Goal: Task Accomplishment & Management: Use online tool/utility

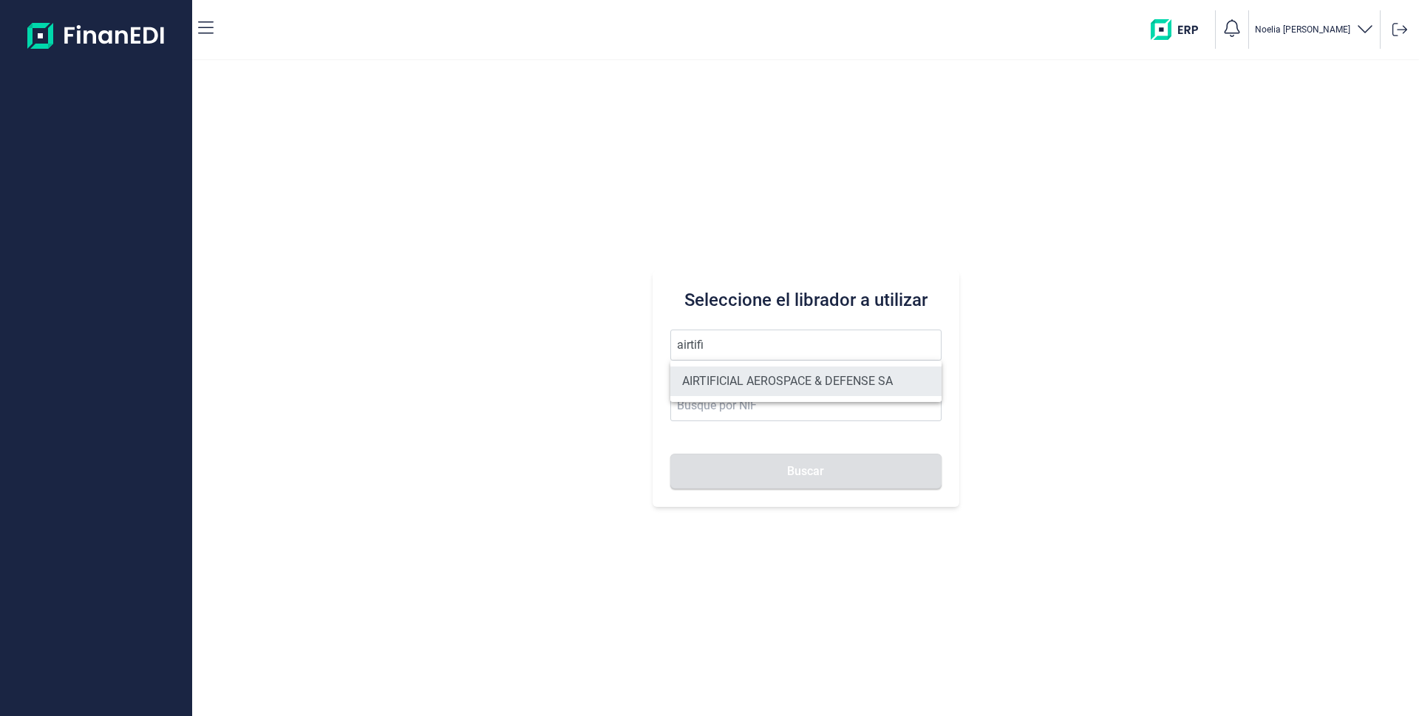
click at [747, 381] on li "AIRTIFICIAL AEROSPACE & DEFENSE SA" at bounding box center [806, 382] width 271 height 30
type input "AIRTIFICIAL AEROSPACE & DEFENSE SA"
type input "A72309149"
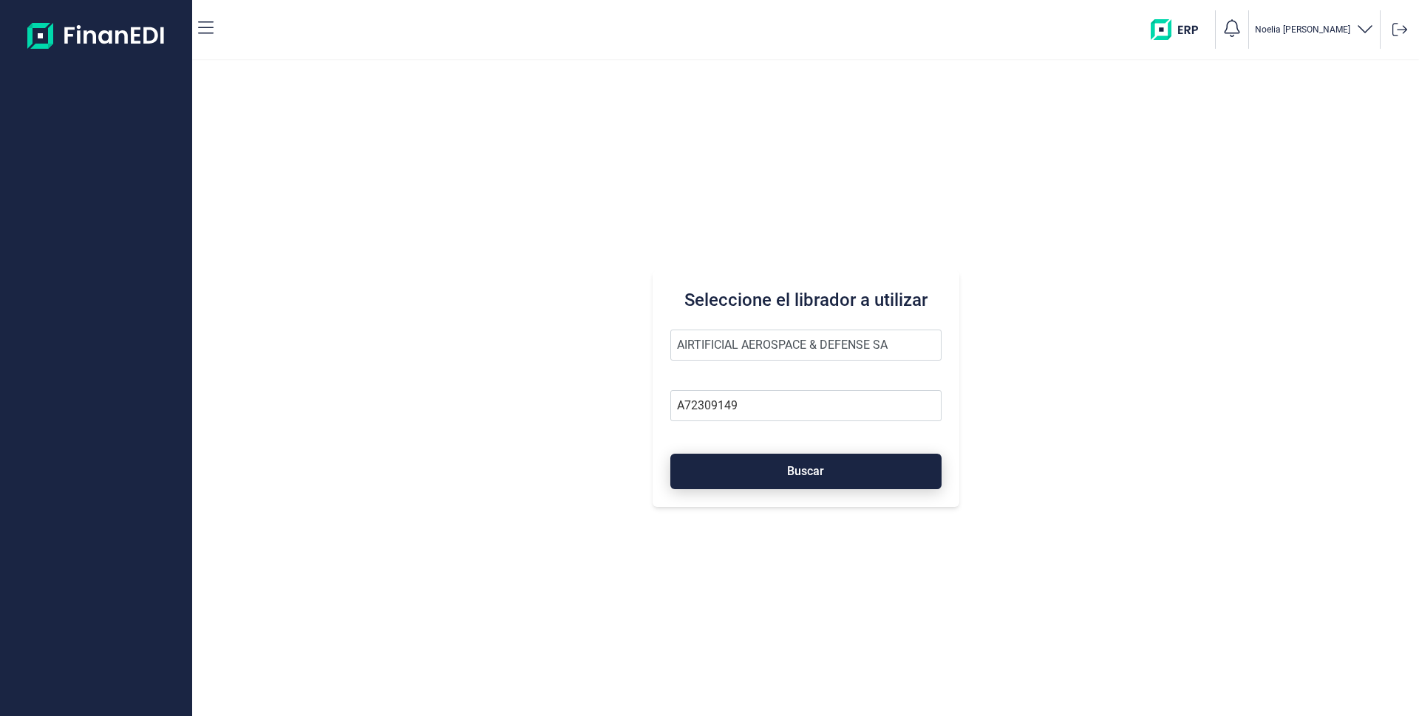
click at [790, 471] on span "Buscar" at bounding box center [805, 471] width 37 height 11
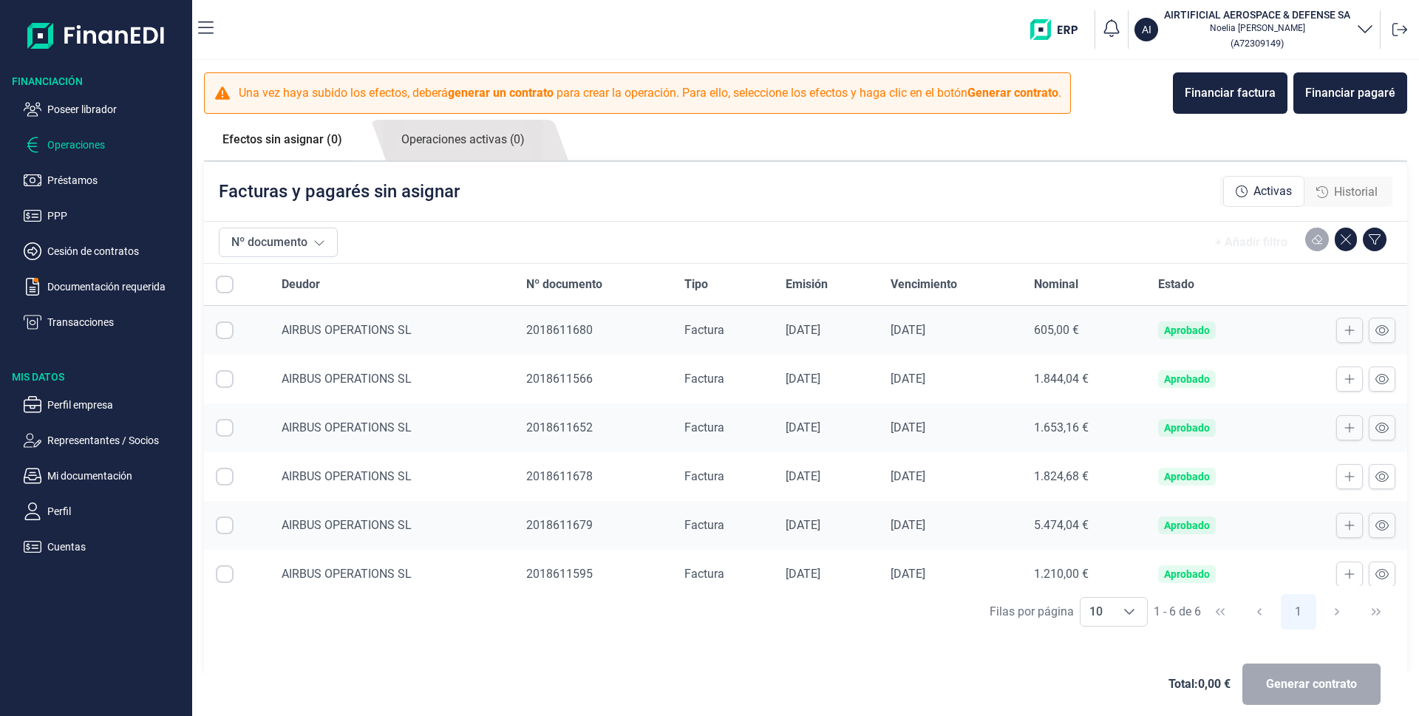
checkbox input "true"
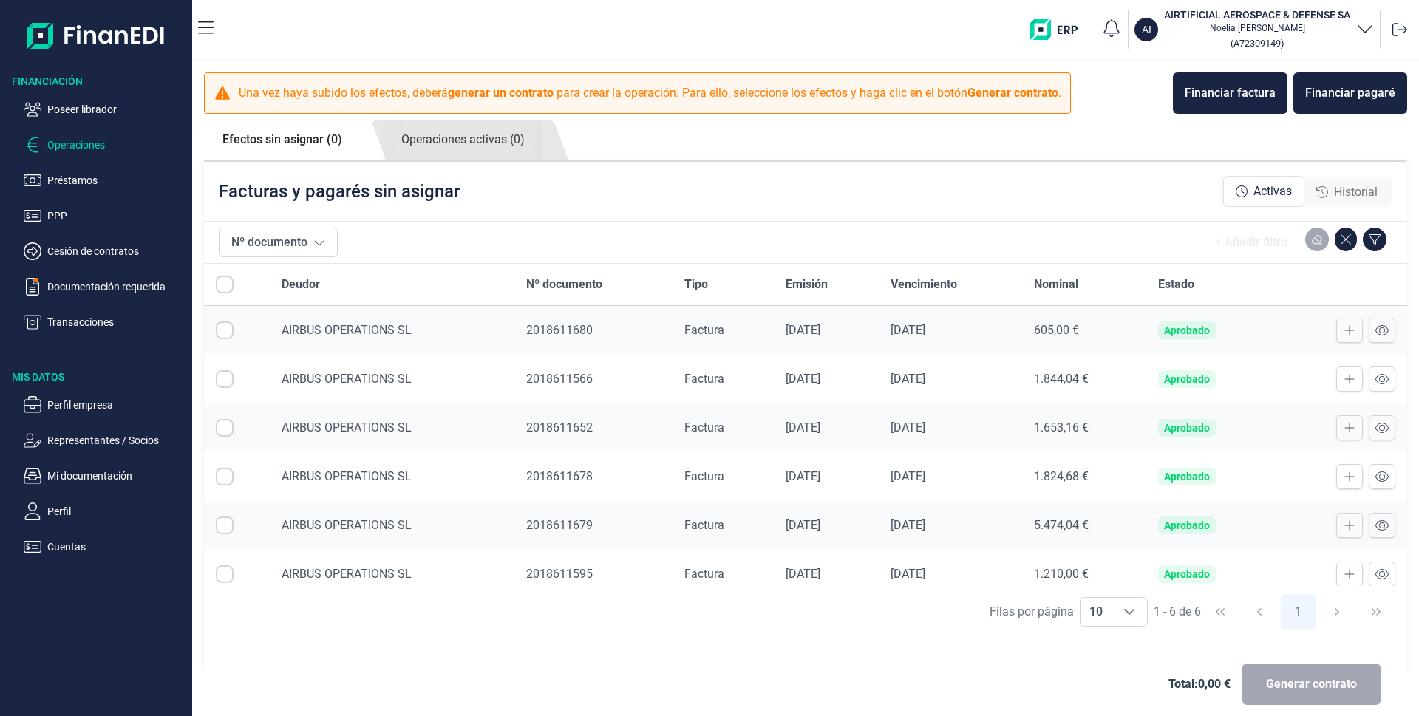
checkbox input "true"
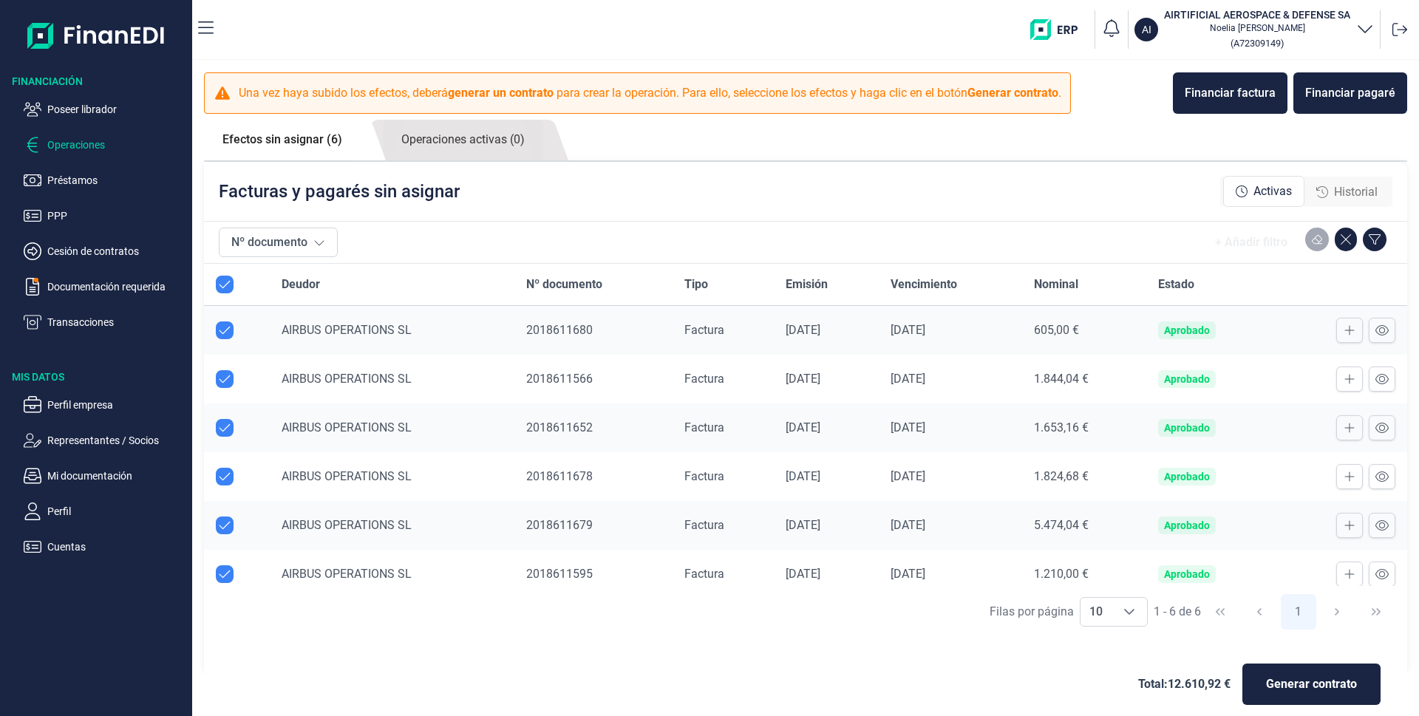
checkbox input "true"
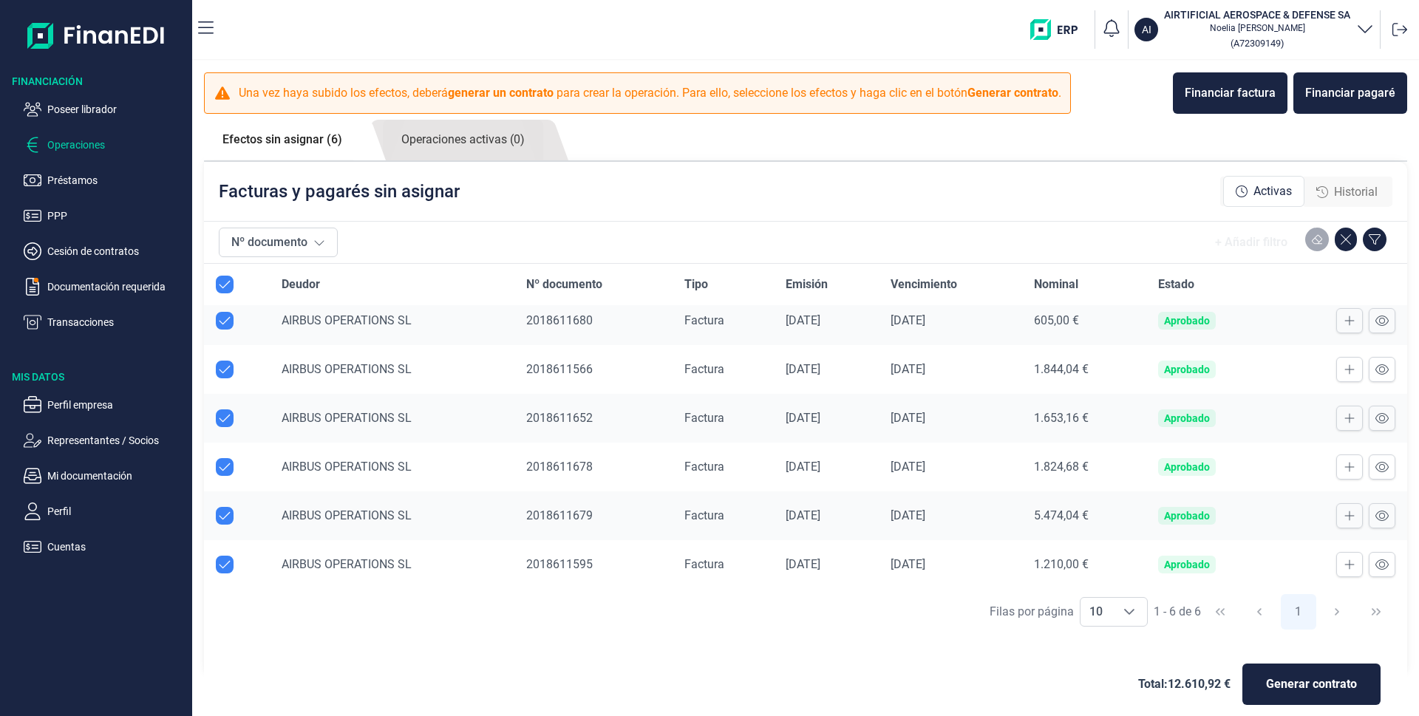
scroll to position [13, 0]
click at [1129, 614] on icon "Choose" at bounding box center [1130, 612] width 12 height 12
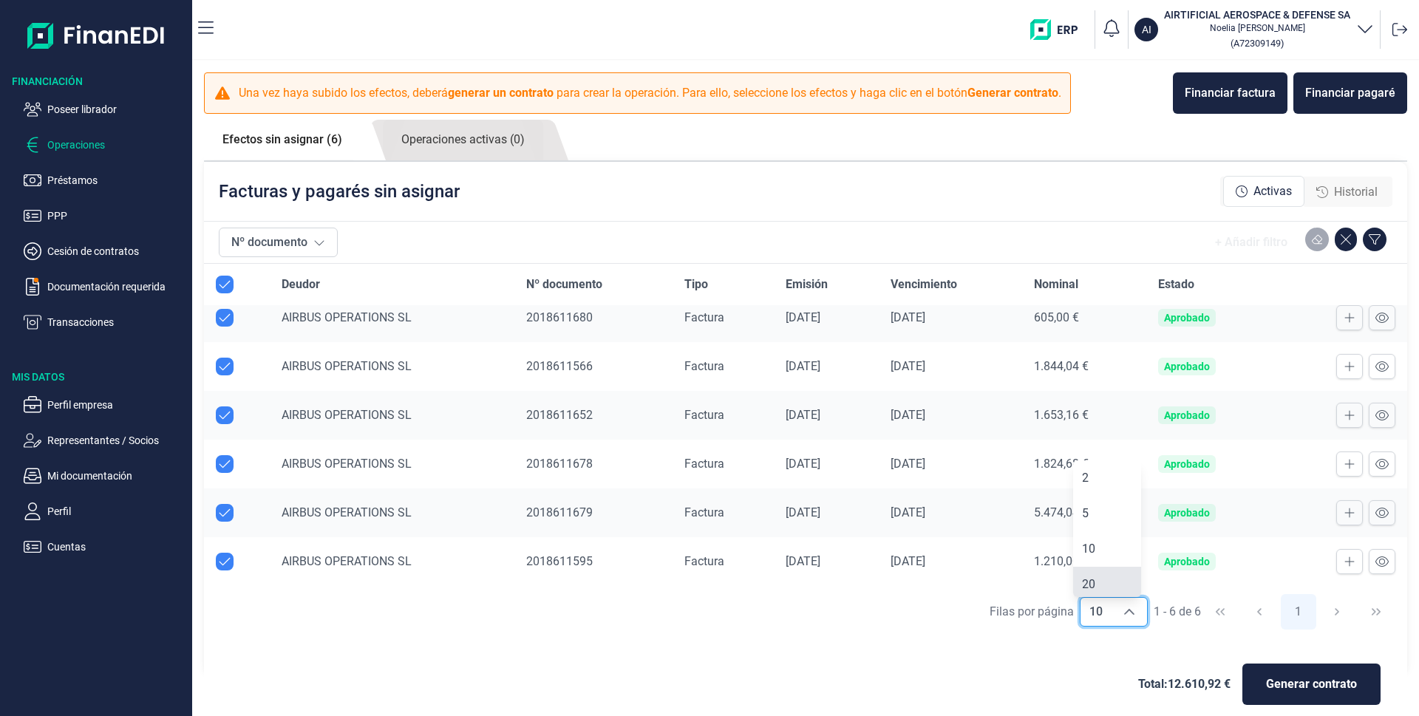
scroll to position [5, 0]
click at [1102, 582] on li "20" at bounding box center [1107, 579] width 68 height 35
type input "20"
checkbox input "false"
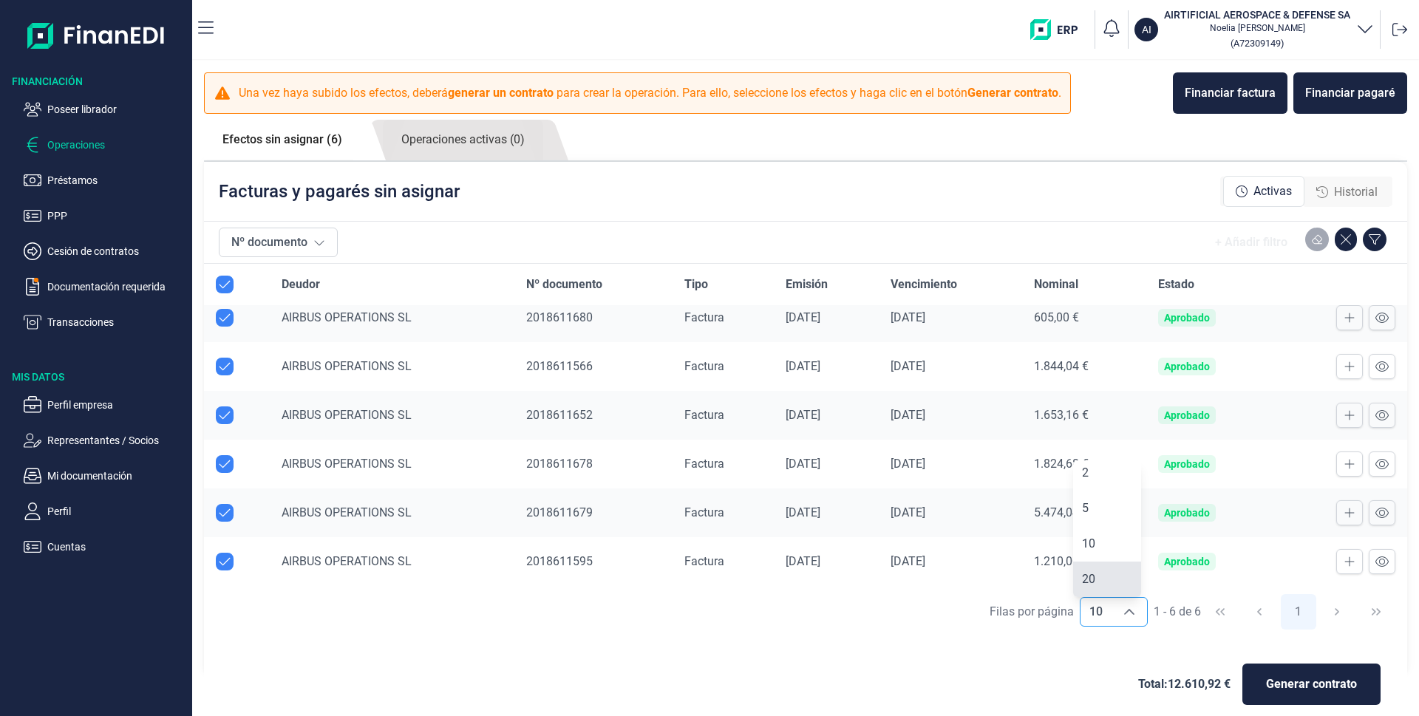
checkbox input "false"
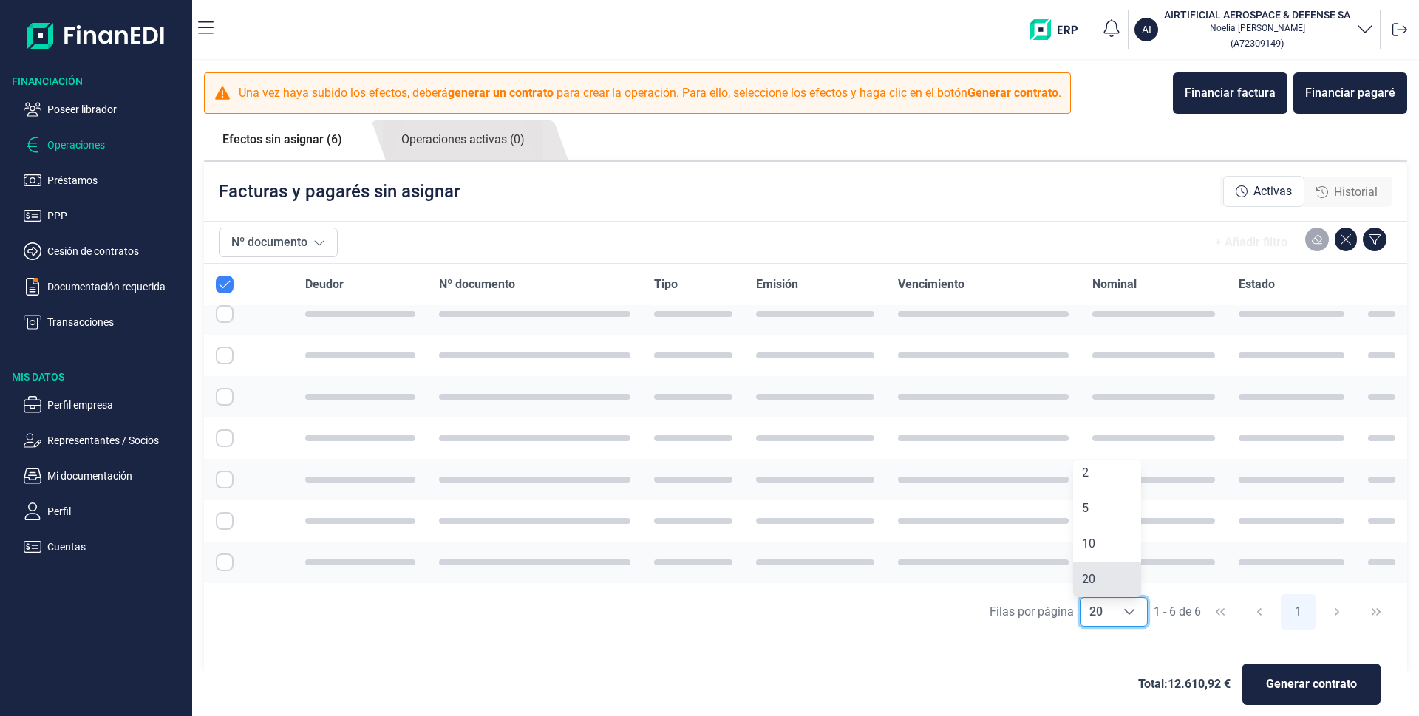
checkbox input "true"
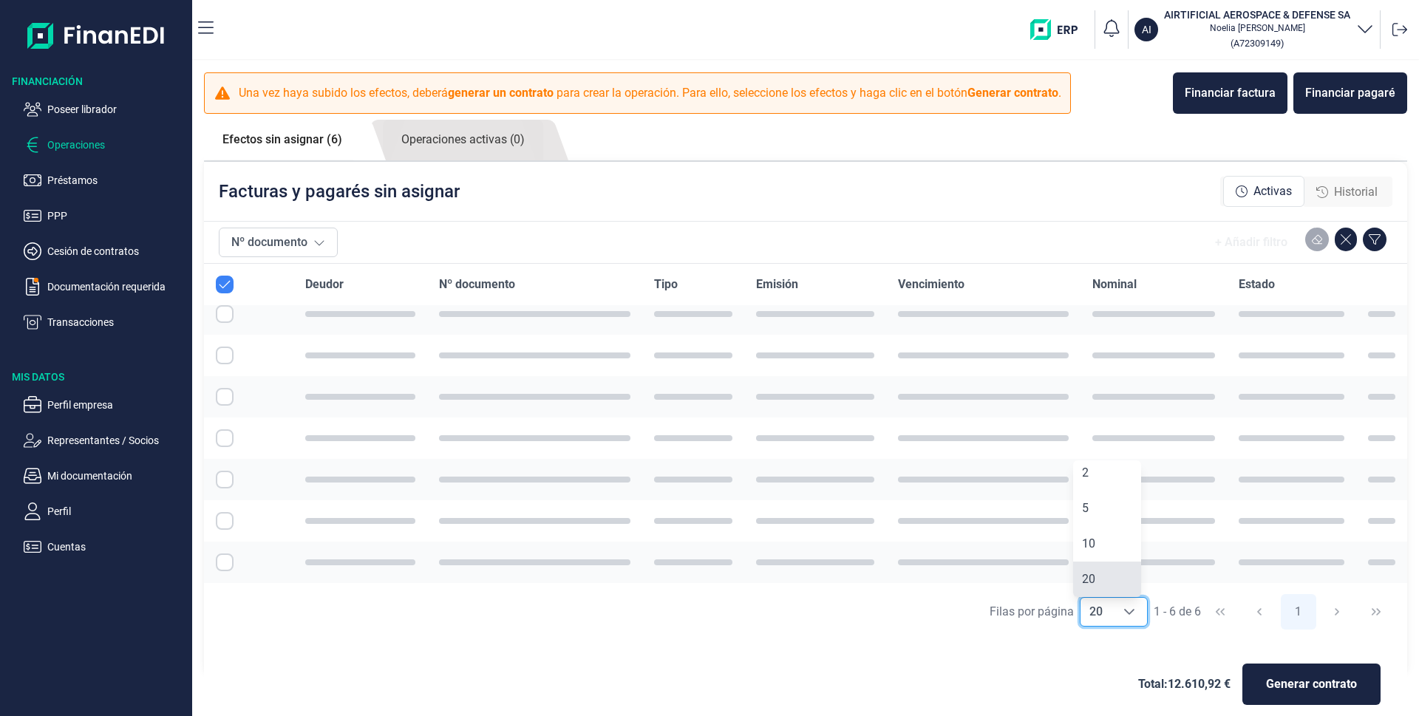
checkbox input "true"
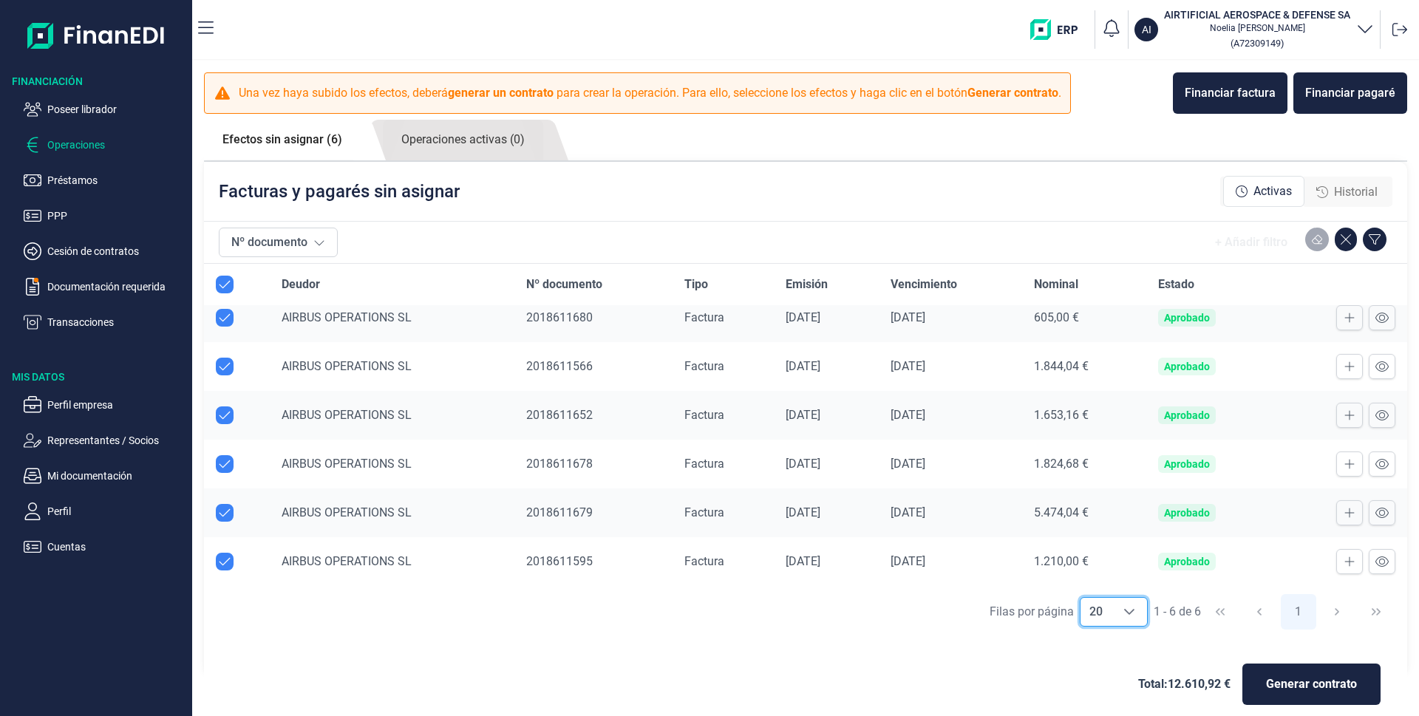
scroll to position [16, 0]
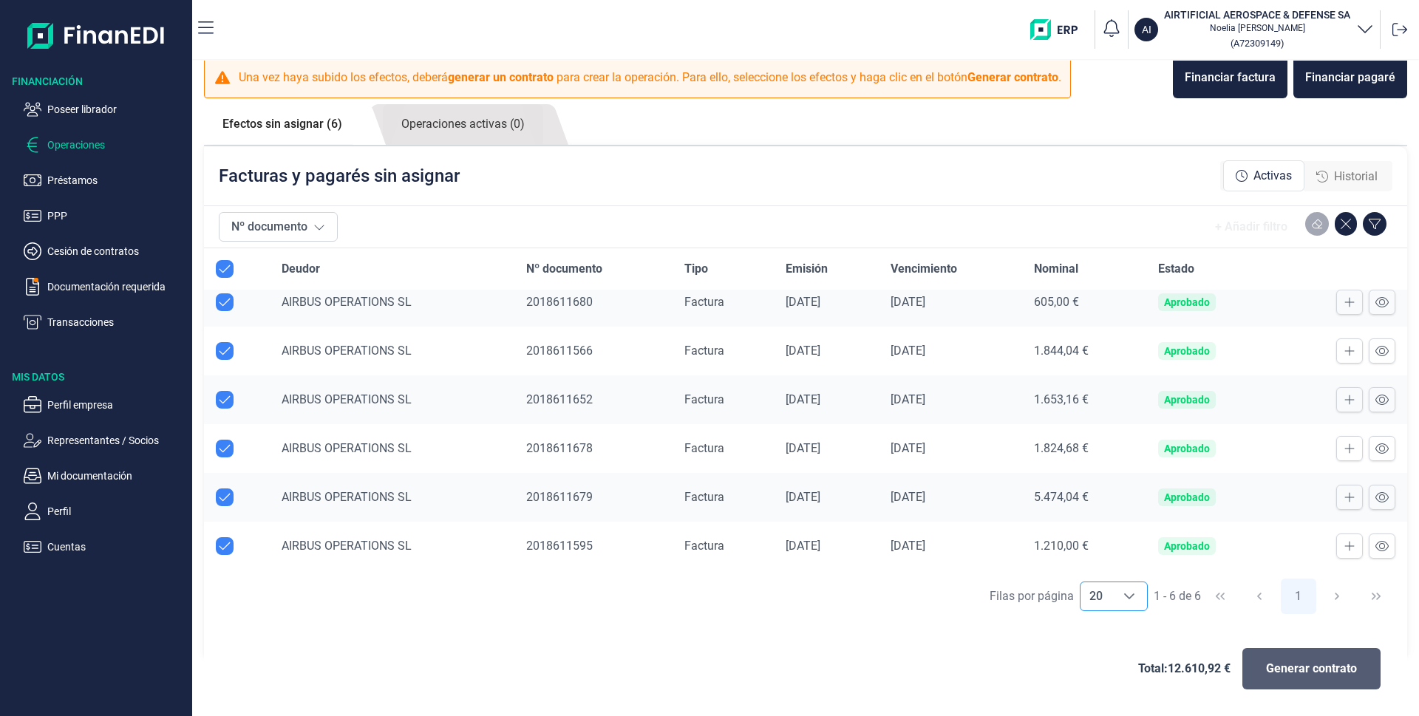
click at [1303, 666] on span "Generar contrato" at bounding box center [1311, 669] width 91 height 18
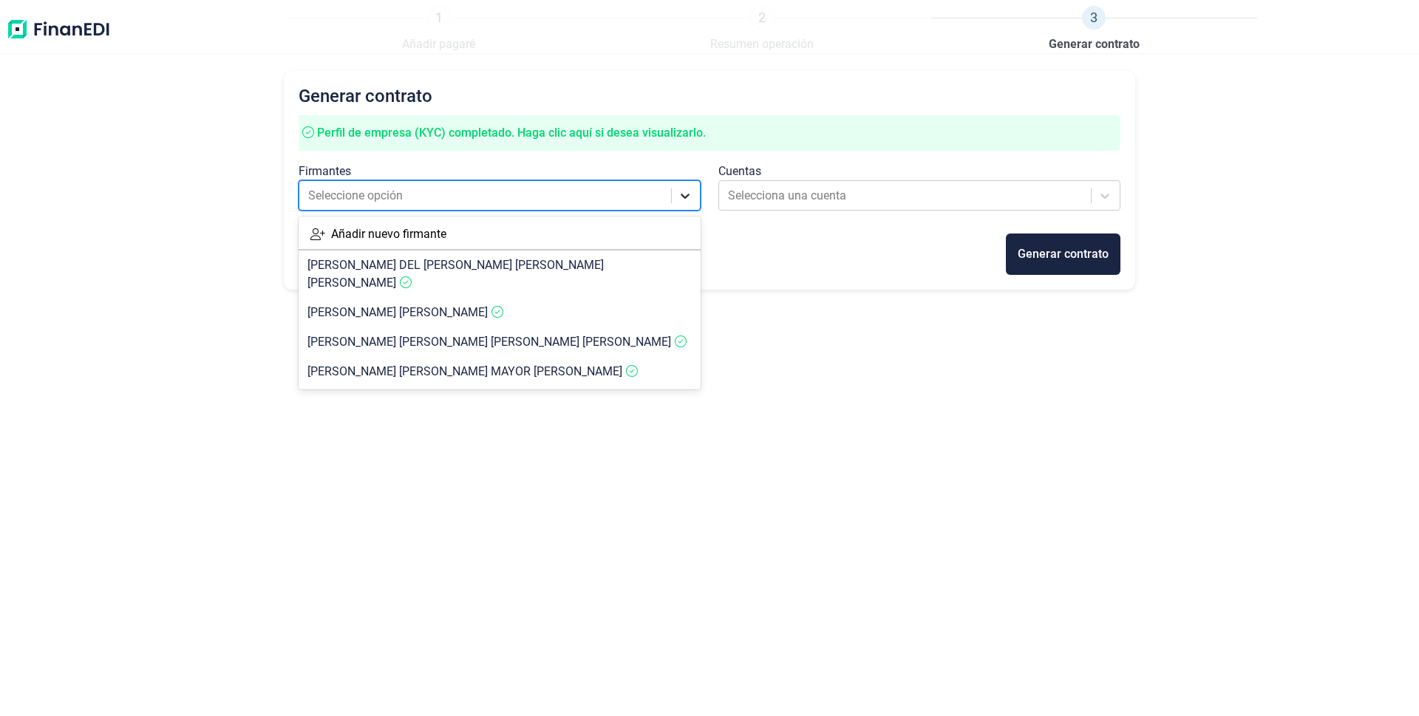
click at [683, 195] on icon at bounding box center [686, 196] width 9 height 5
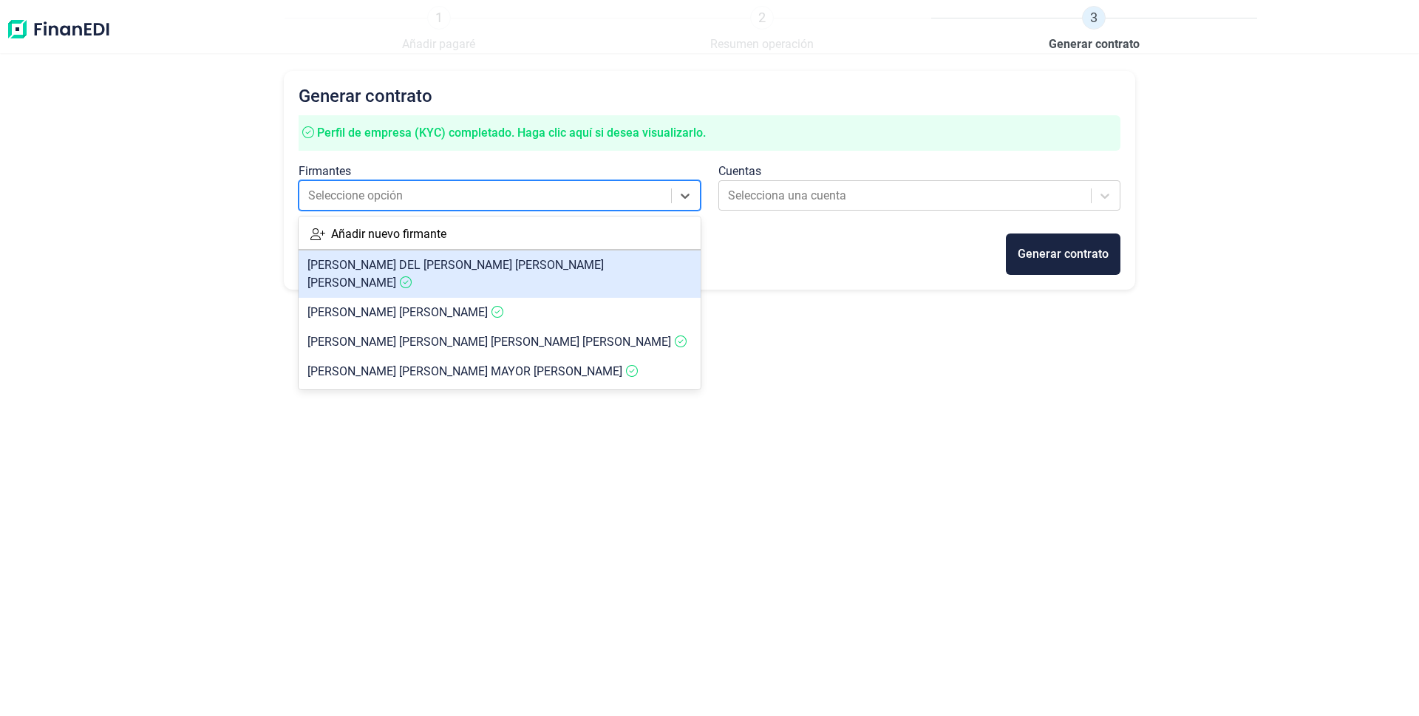
click at [343, 265] on span "[PERSON_NAME] DEL [PERSON_NAME] [PERSON_NAME]" at bounding box center [456, 274] width 296 height 32
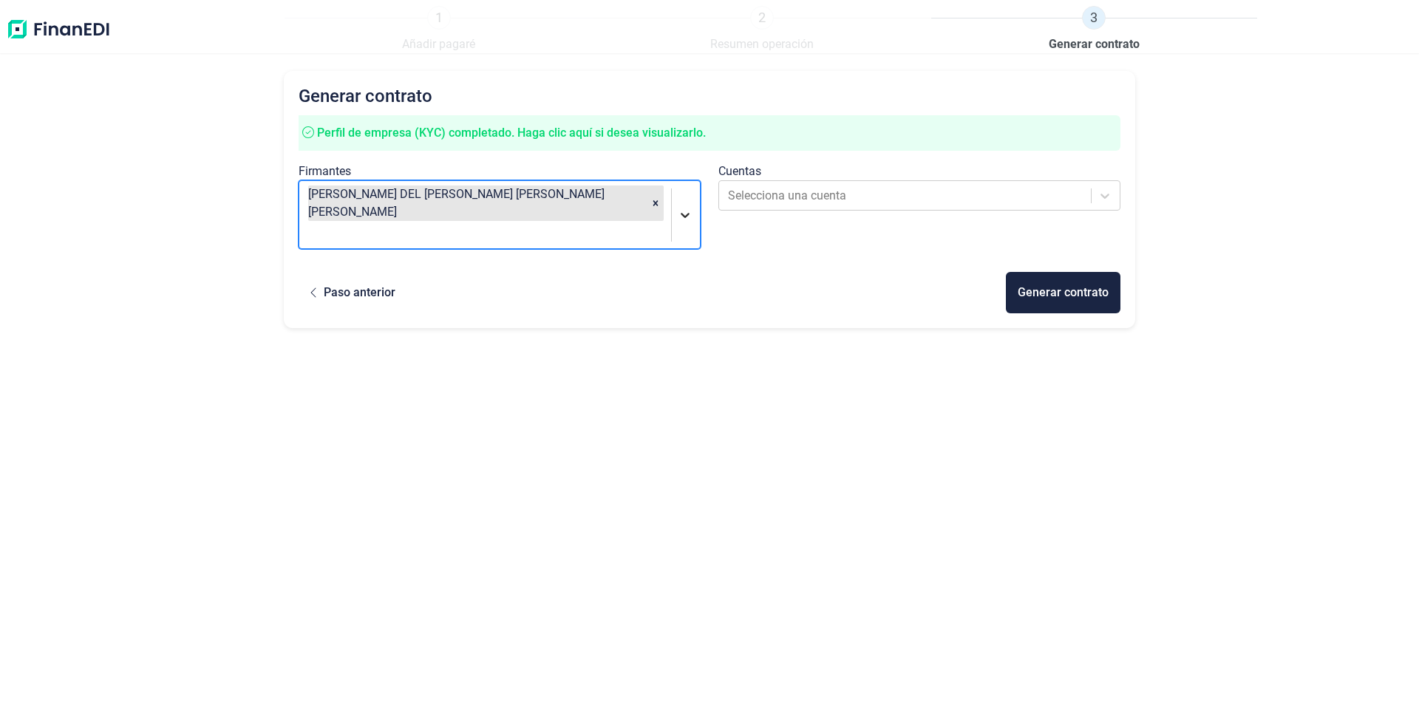
click at [683, 208] on icon at bounding box center [685, 215] width 15 height 15
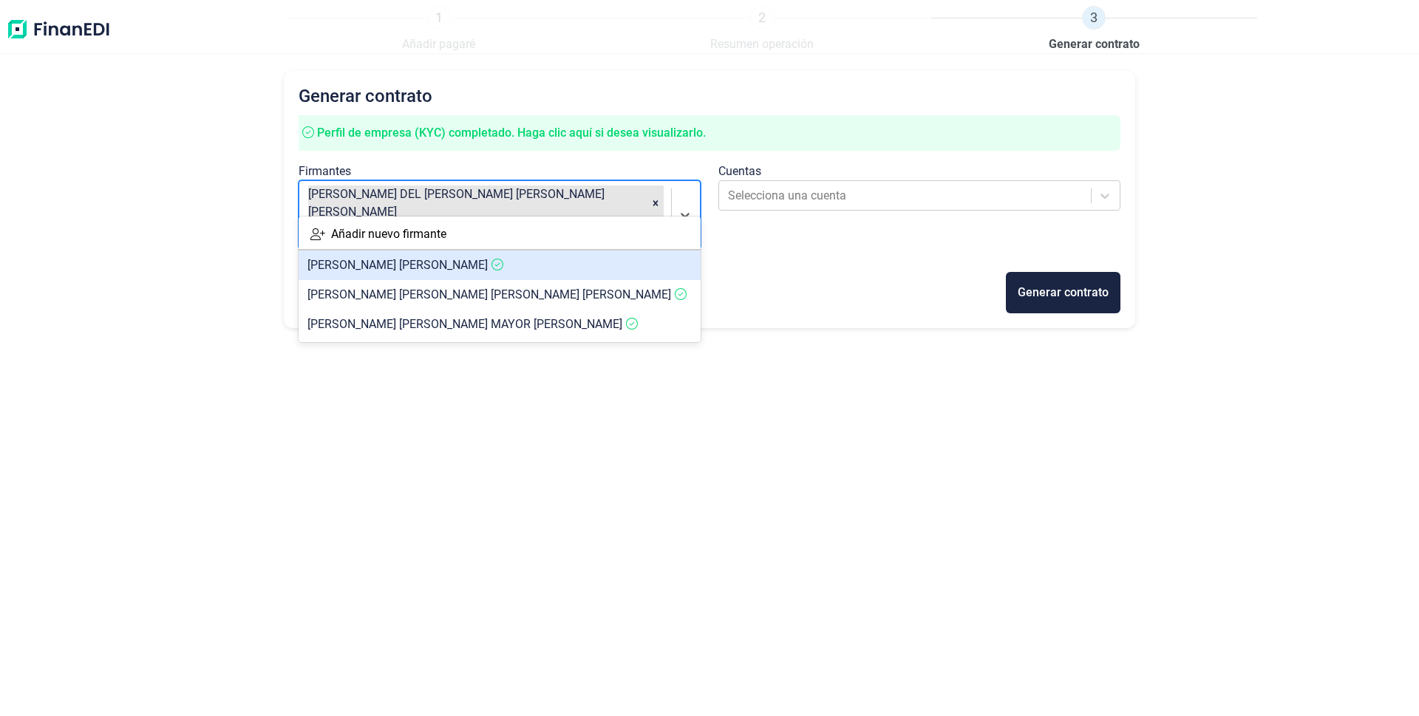
click at [300, 263] on article "[PERSON_NAME]" at bounding box center [500, 266] width 402 height 30
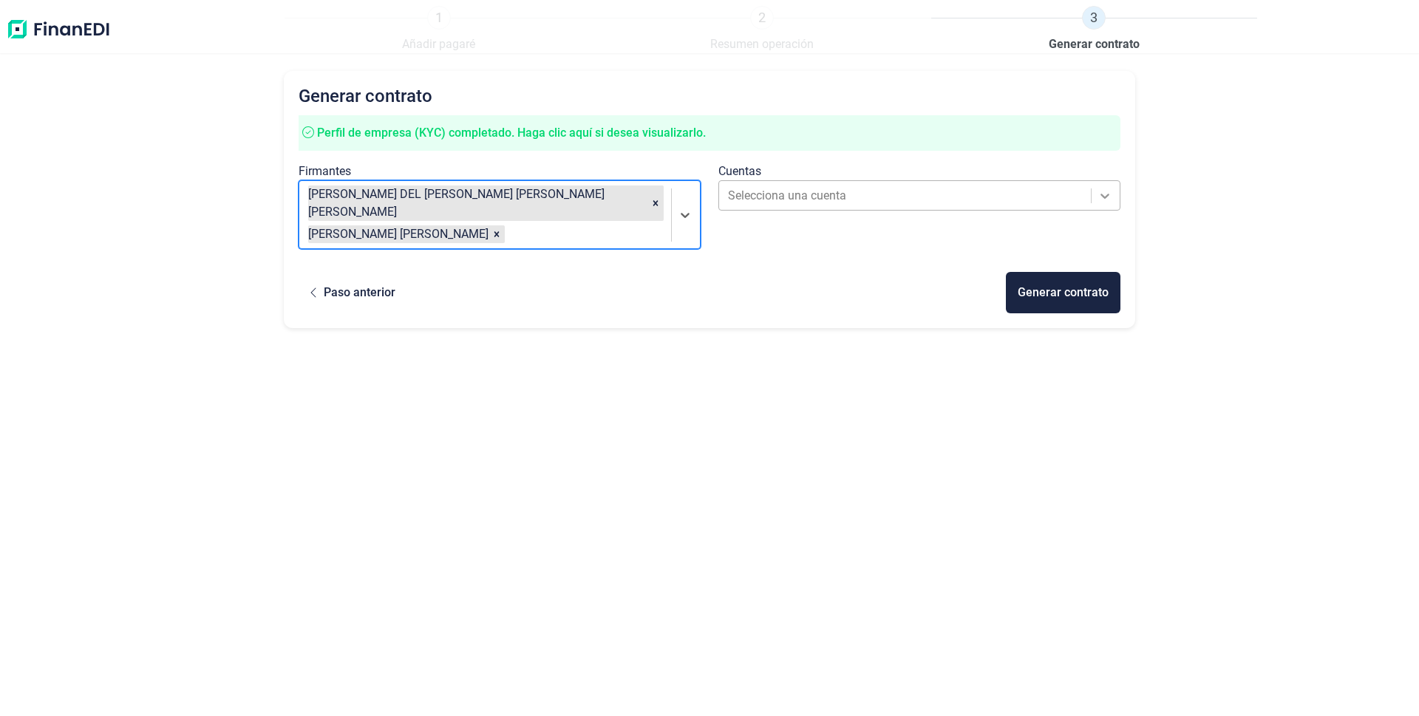
click at [1102, 185] on div at bounding box center [1105, 196] width 27 height 27
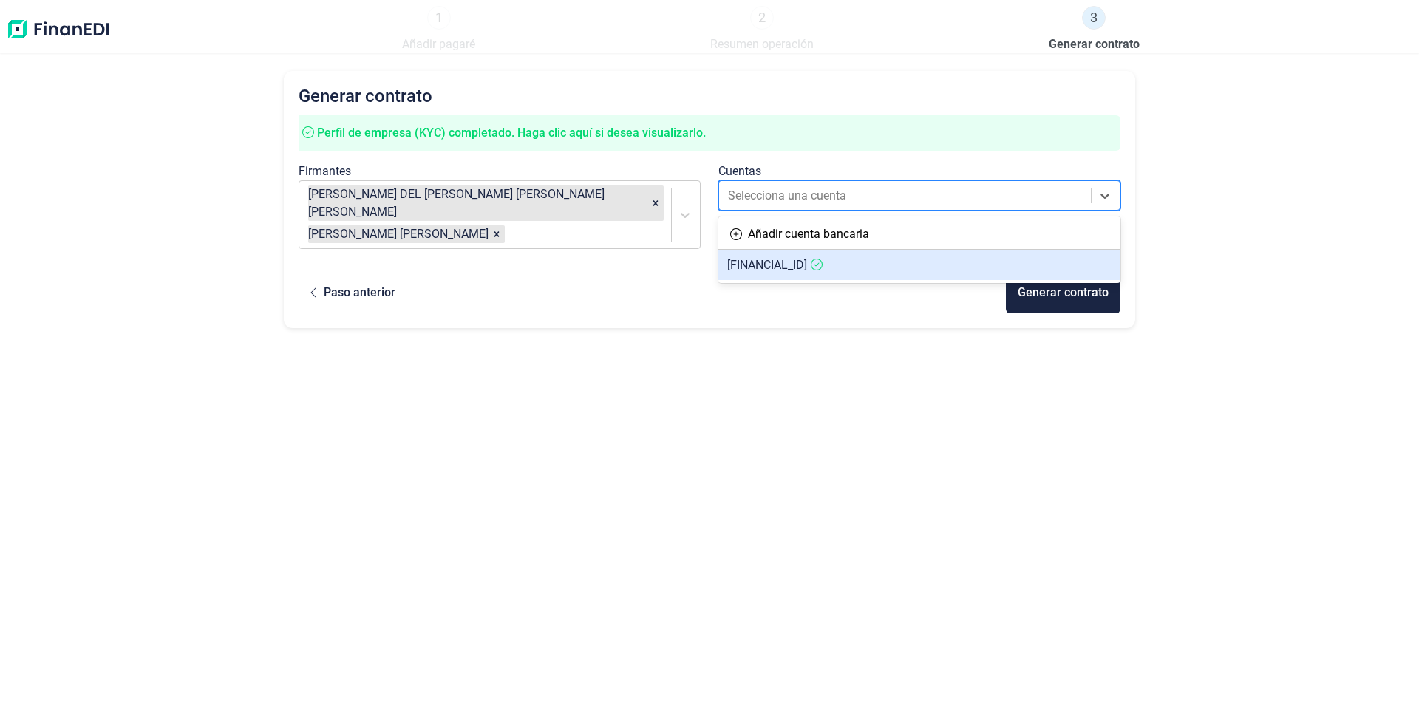
click at [807, 263] on span "[FINANCIAL_ID]" at bounding box center [767, 265] width 80 height 14
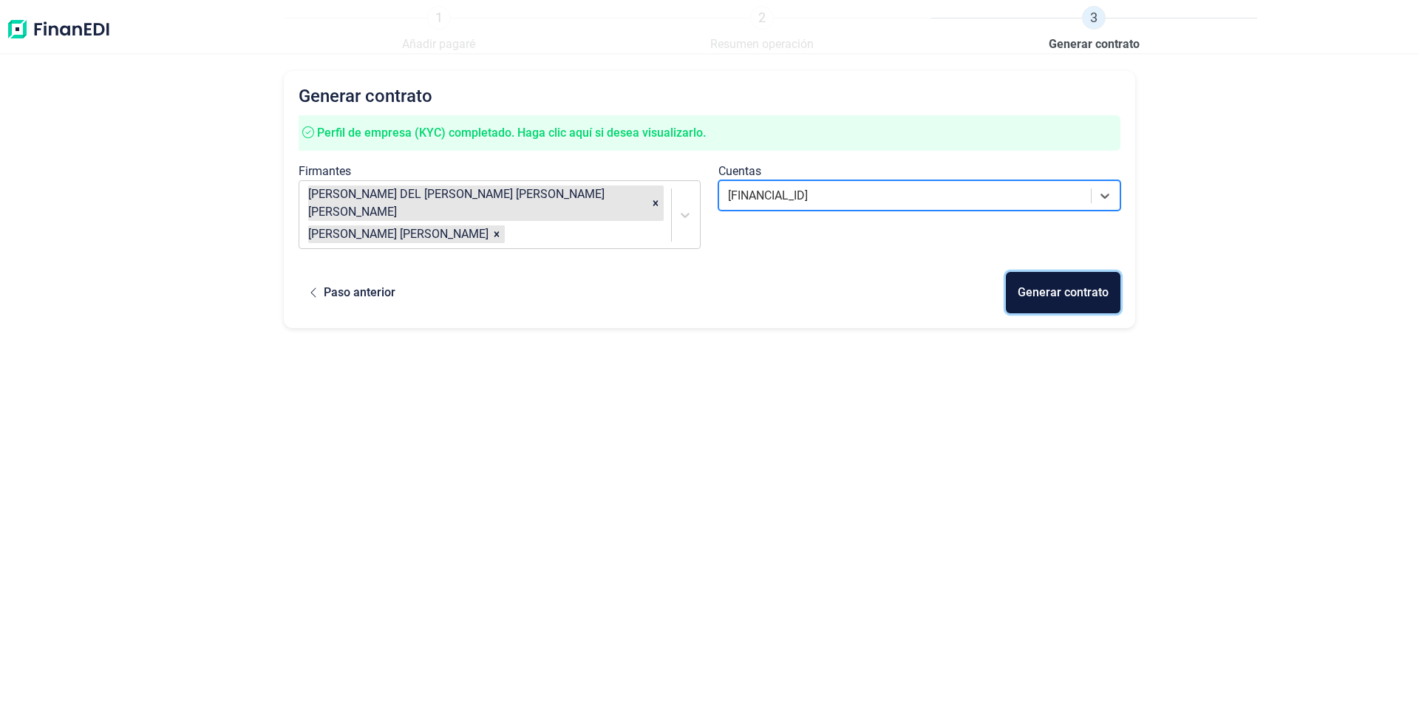
click at [1066, 284] on div "Generar contrato" at bounding box center [1063, 293] width 91 height 18
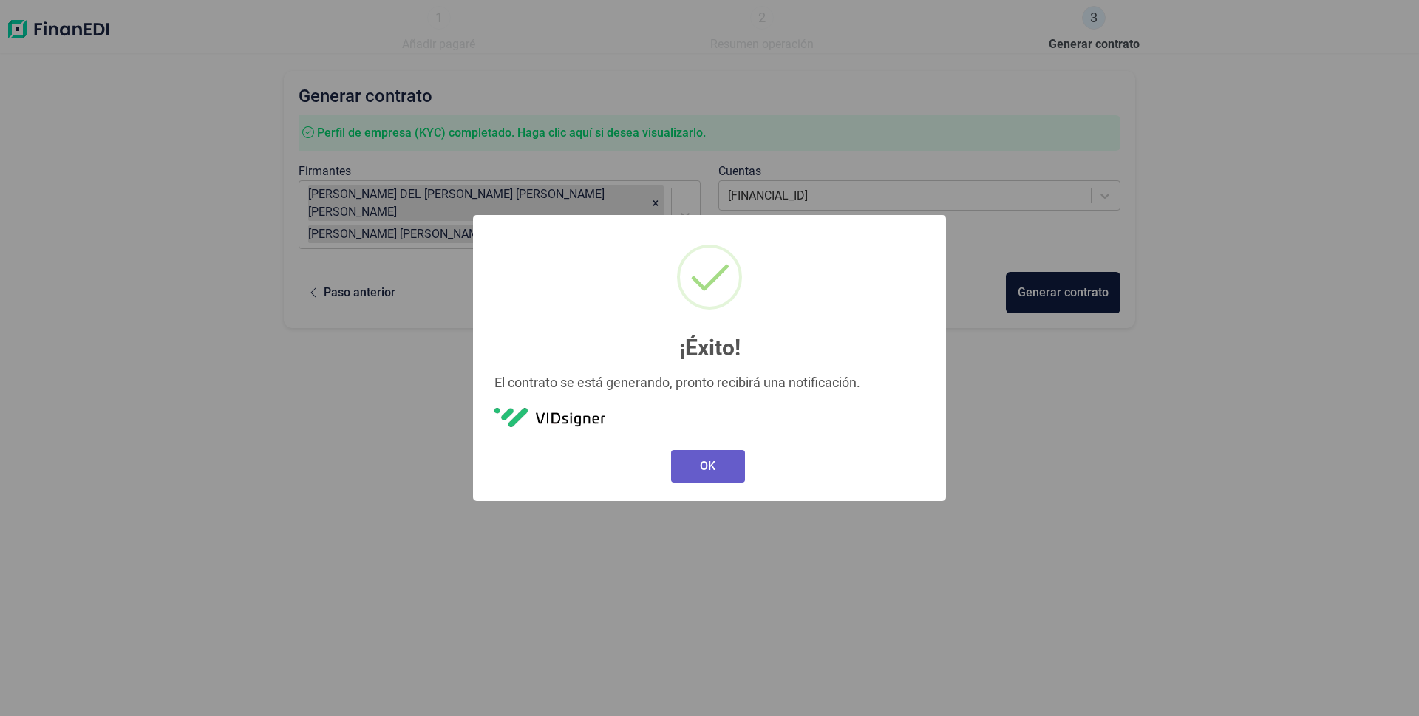
click at [702, 466] on button "OK" at bounding box center [708, 466] width 74 height 33
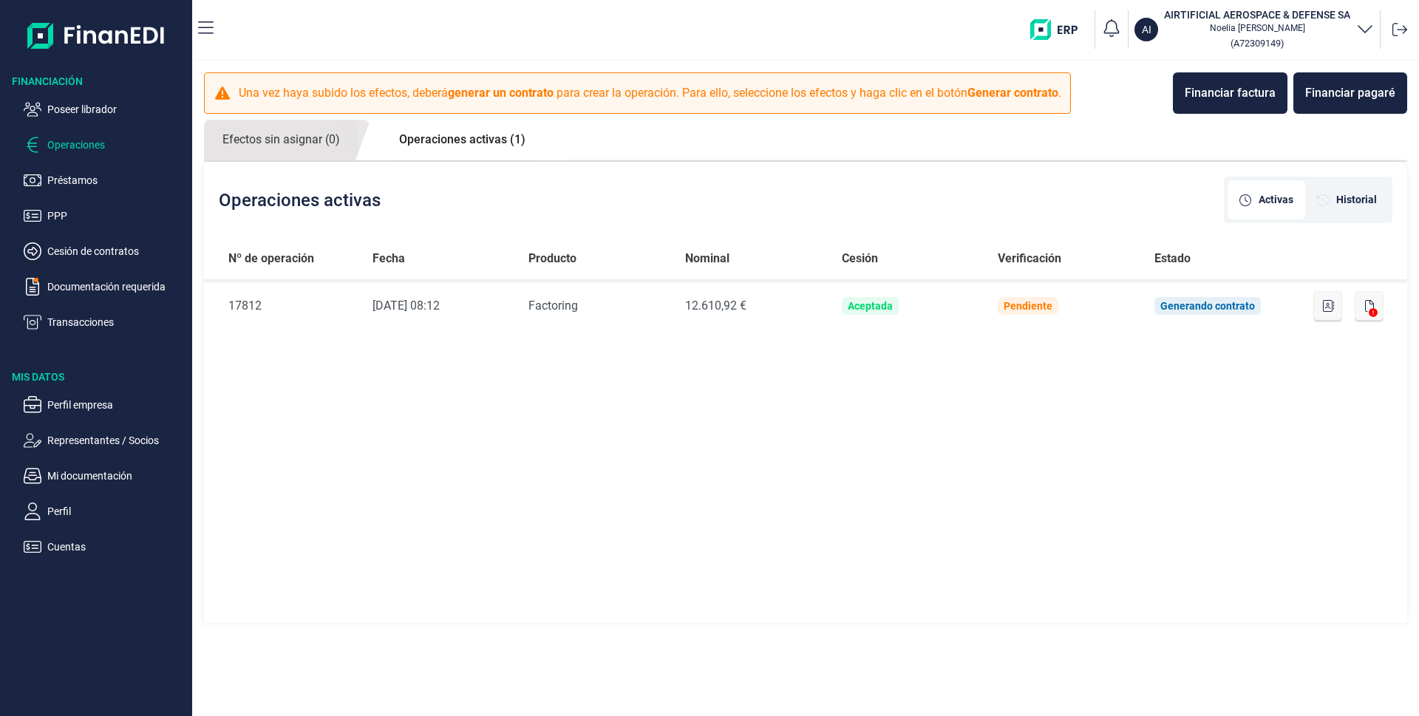
click at [430, 146] on link "Operaciones activas (1)" at bounding box center [462, 140] width 163 height 40
